Goal: Complete application form

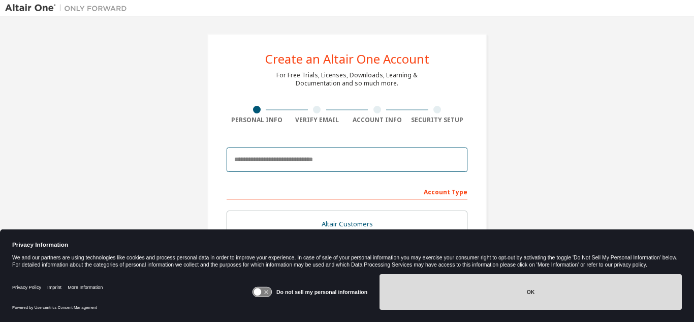
click at [306, 161] on input "email" at bounding box center [347, 159] width 241 height 24
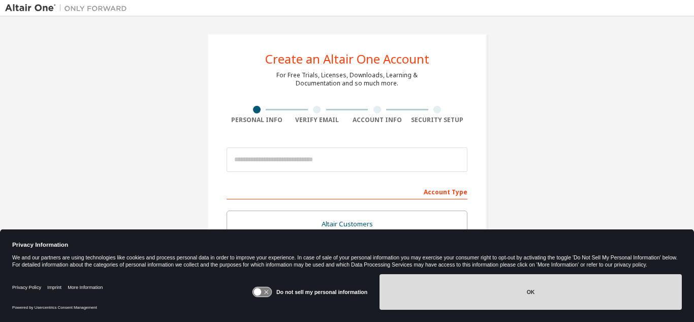
click at [548, 293] on button "OK" at bounding box center [530, 292] width 302 height 36
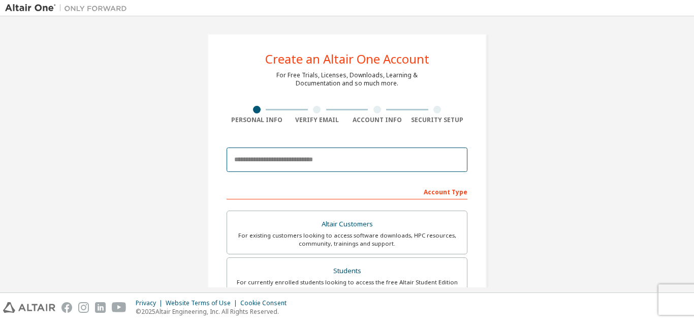
click at [317, 168] on input "email" at bounding box center [347, 159] width 241 height 24
type input "**********"
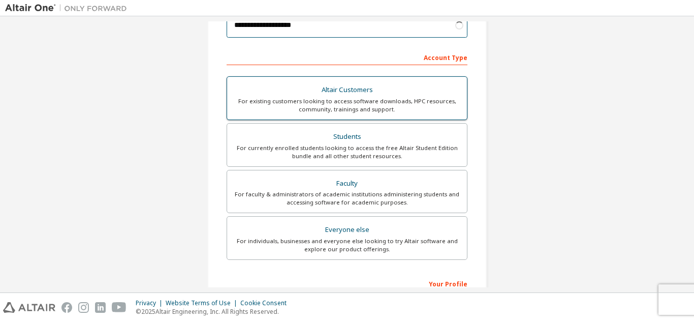
scroll to position [135, 0]
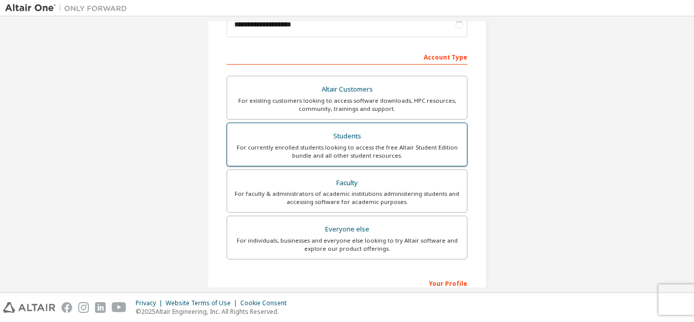
click at [292, 158] on div "For currently enrolled students looking to access the free Altair Student Editi…" at bounding box center [347, 151] width 228 height 16
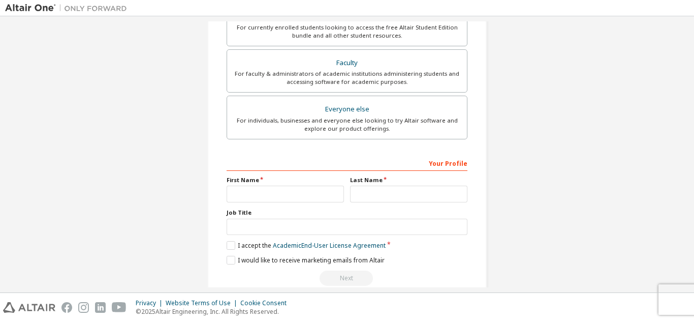
scroll to position [257, 0]
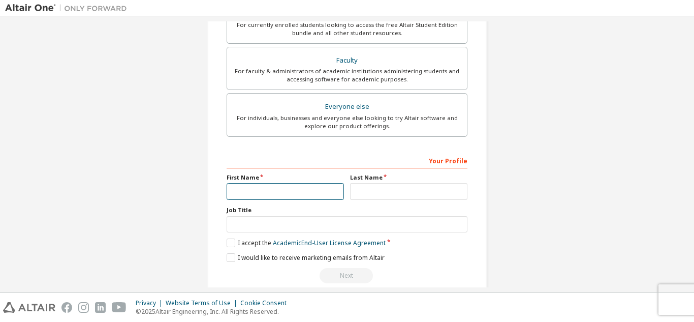
click at [245, 197] on input "text" at bounding box center [285, 191] width 117 height 17
type input "****"
click at [382, 179] on label "Last Name" at bounding box center [408, 177] width 117 height 8
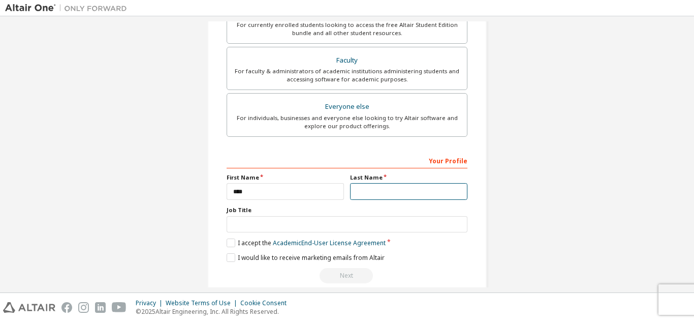
click at [381, 185] on input "text" at bounding box center [408, 191] width 117 height 17
type input "******"
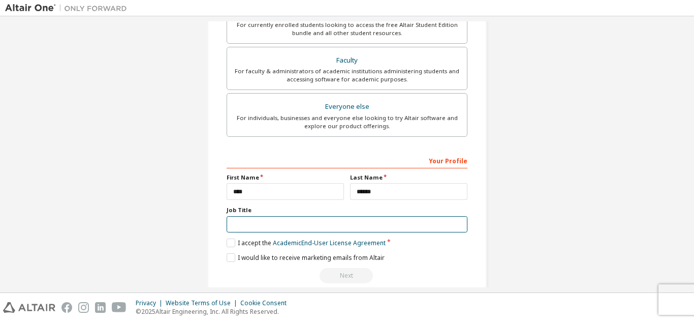
click at [317, 223] on input "text" at bounding box center [347, 224] width 241 height 17
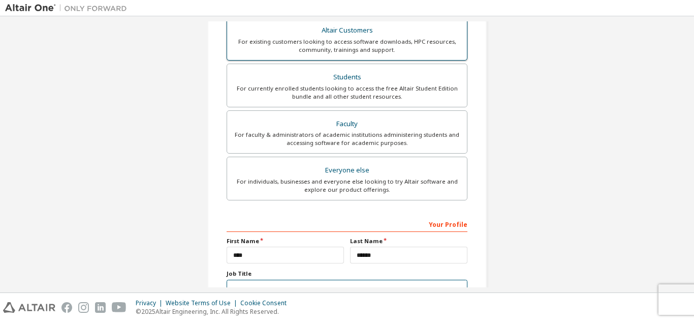
scroll to position [272, 0]
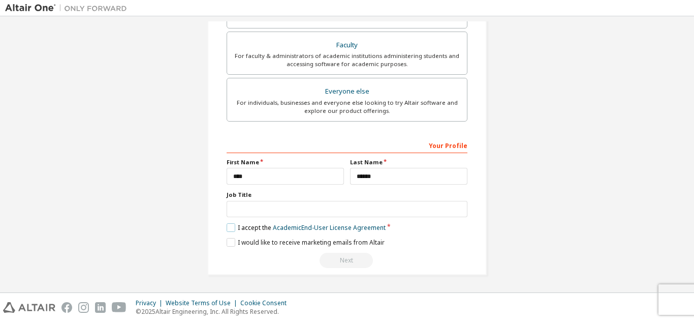
click at [231, 229] on label "I accept the Academic End-User License Agreement" at bounding box center [306, 227] width 159 height 9
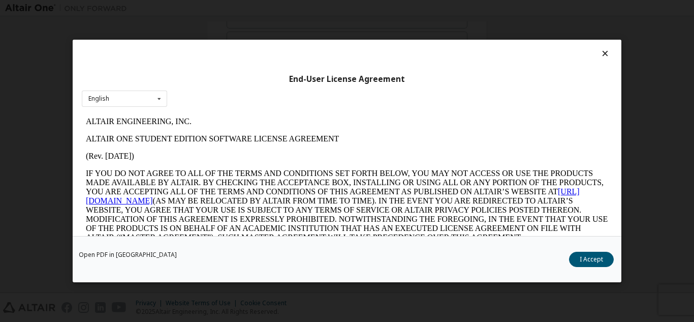
scroll to position [0, 0]
click at [578, 260] on button "I Accept" at bounding box center [591, 258] width 45 height 15
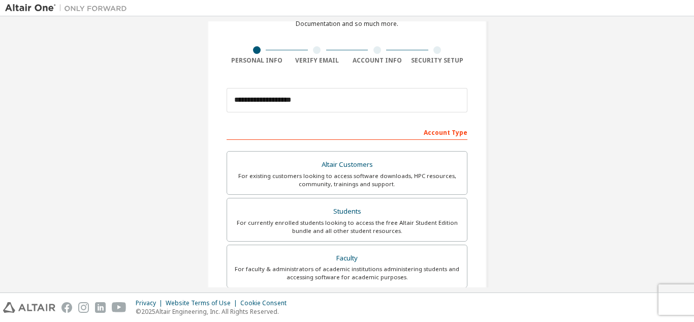
scroll to position [272, 0]
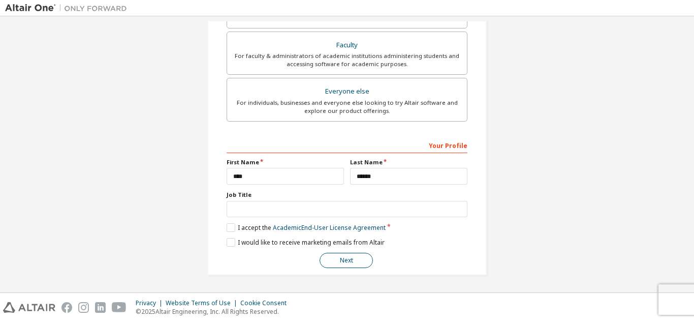
click at [333, 266] on button "Next" at bounding box center [346, 259] width 53 height 15
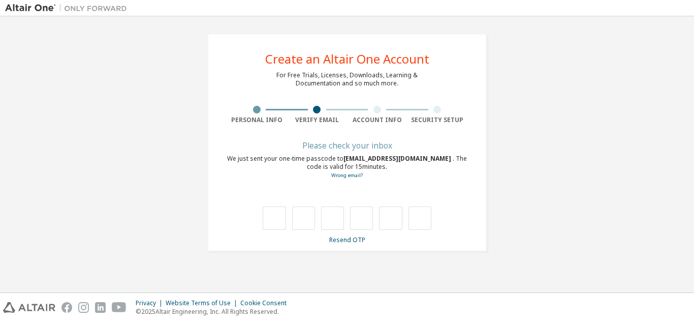
scroll to position [0, 0]
type input "*"
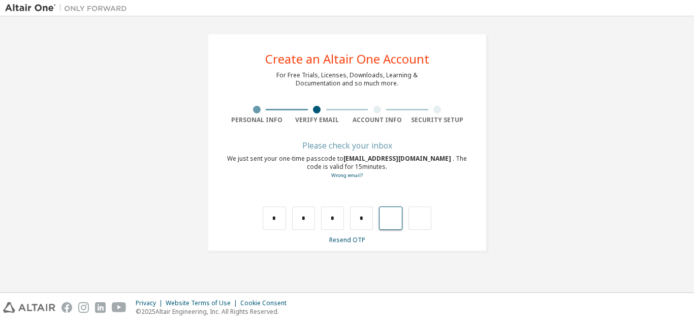
type input "*"
